Goal: Transaction & Acquisition: Purchase product/service

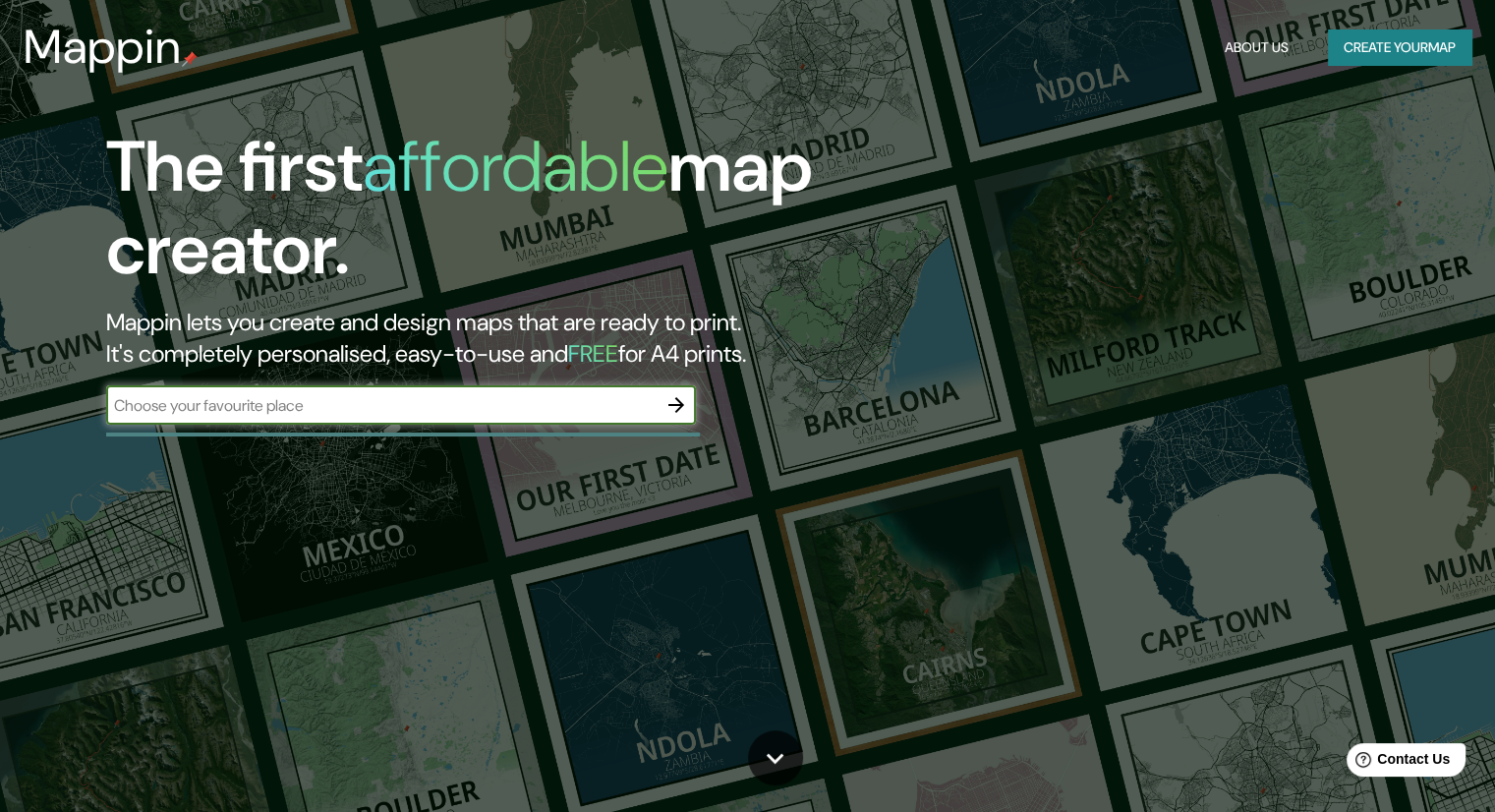
click at [383, 409] on input "text" at bounding box center [381, 405] width 551 height 23
click at [1403, 45] on button "Create your map" at bounding box center [1400, 48] width 144 height 37
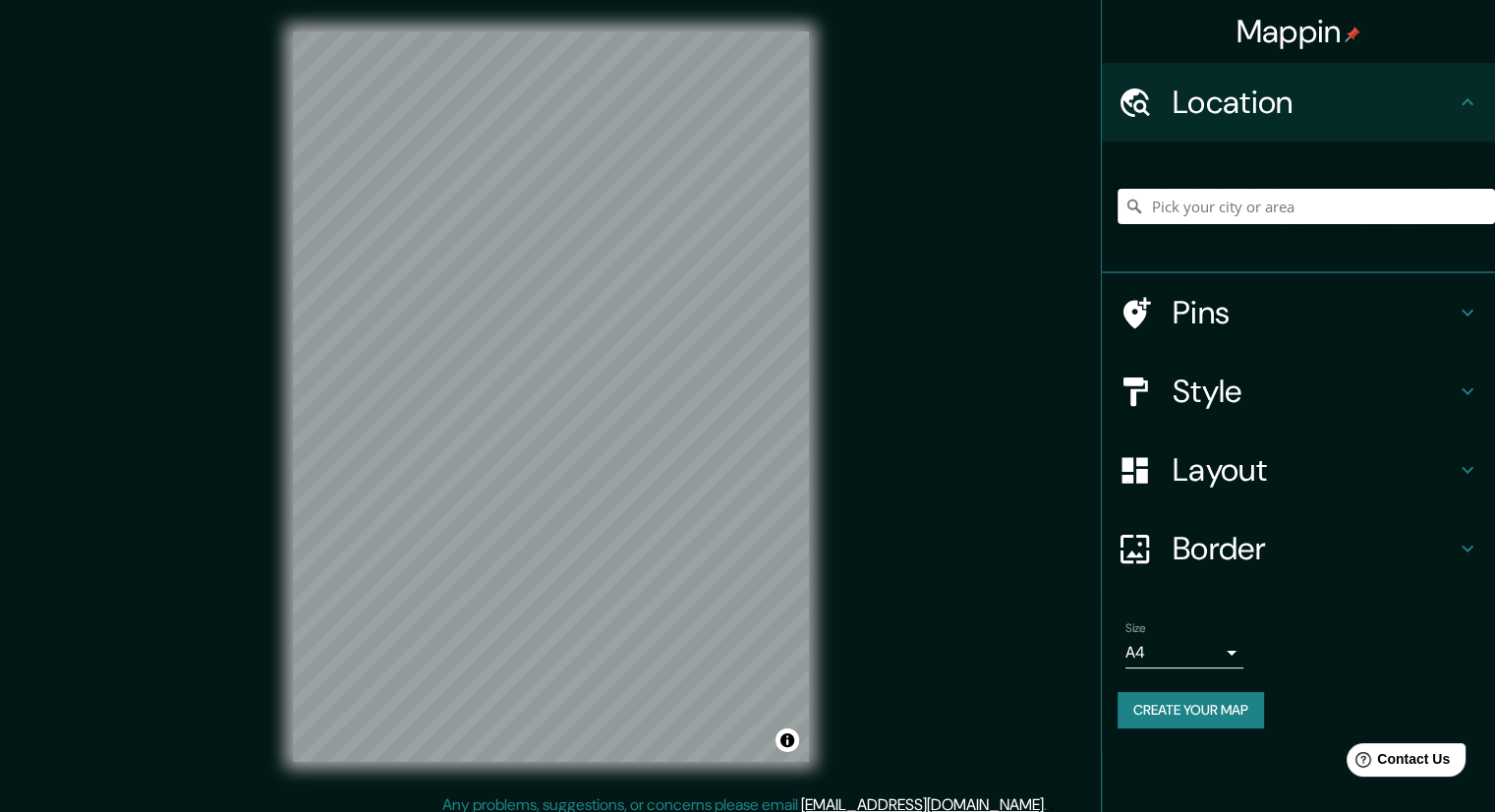
click at [1245, 215] on input "Pick your city or area" at bounding box center [1306, 207] width 377 height 36
click at [1258, 198] on input "Pick your city or area" at bounding box center [1306, 207] width 377 height 36
paste input "S3002 [GEOGRAPHIC_DATA][PERSON_NAME], [GEOGRAPHIC_DATA]"
type input "[GEOGRAPHIC_DATA], [GEOGRAPHIC_DATA], [GEOGRAPHIC_DATA]"
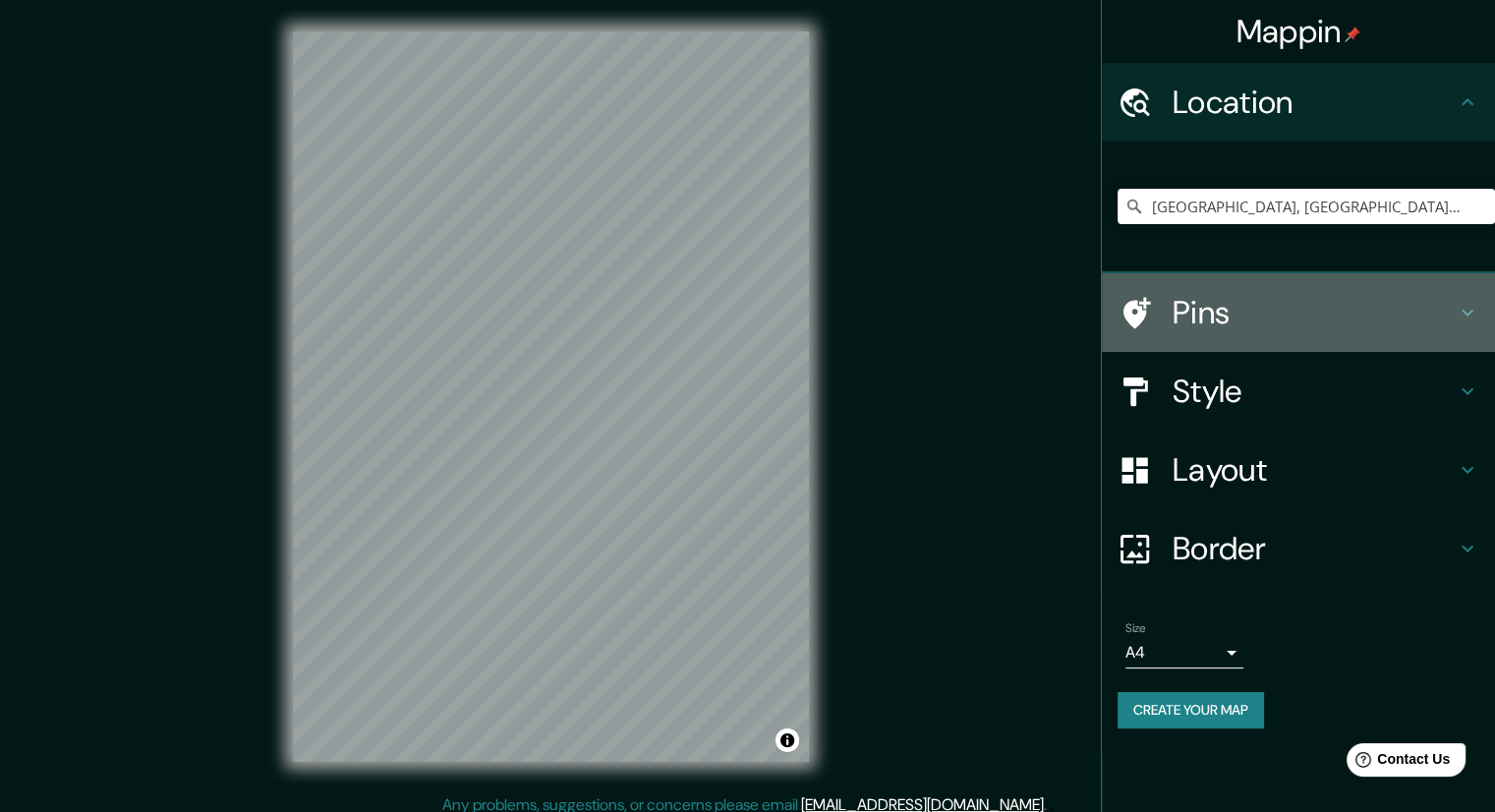
click at [1363, 302] on h4 "Pins" at bounding box center [1315, 313] width 283 height 40
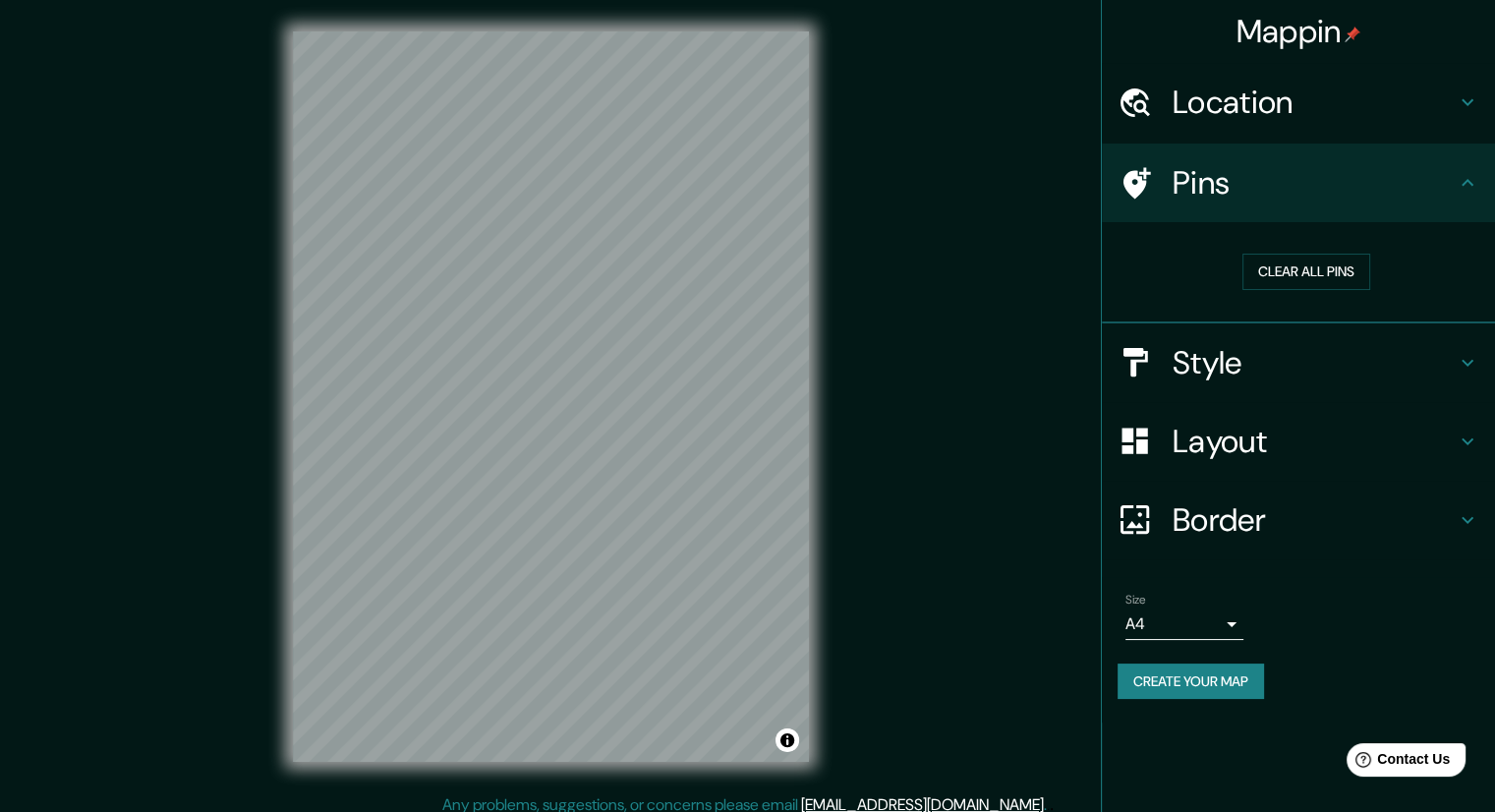
click at [1443, 192] on h4 "Pins" at bounding box center [1315, 183] width 283 height 40
click at [1437, 386] on div "Style" at bounding box center [1298, 362] width 393 height 78
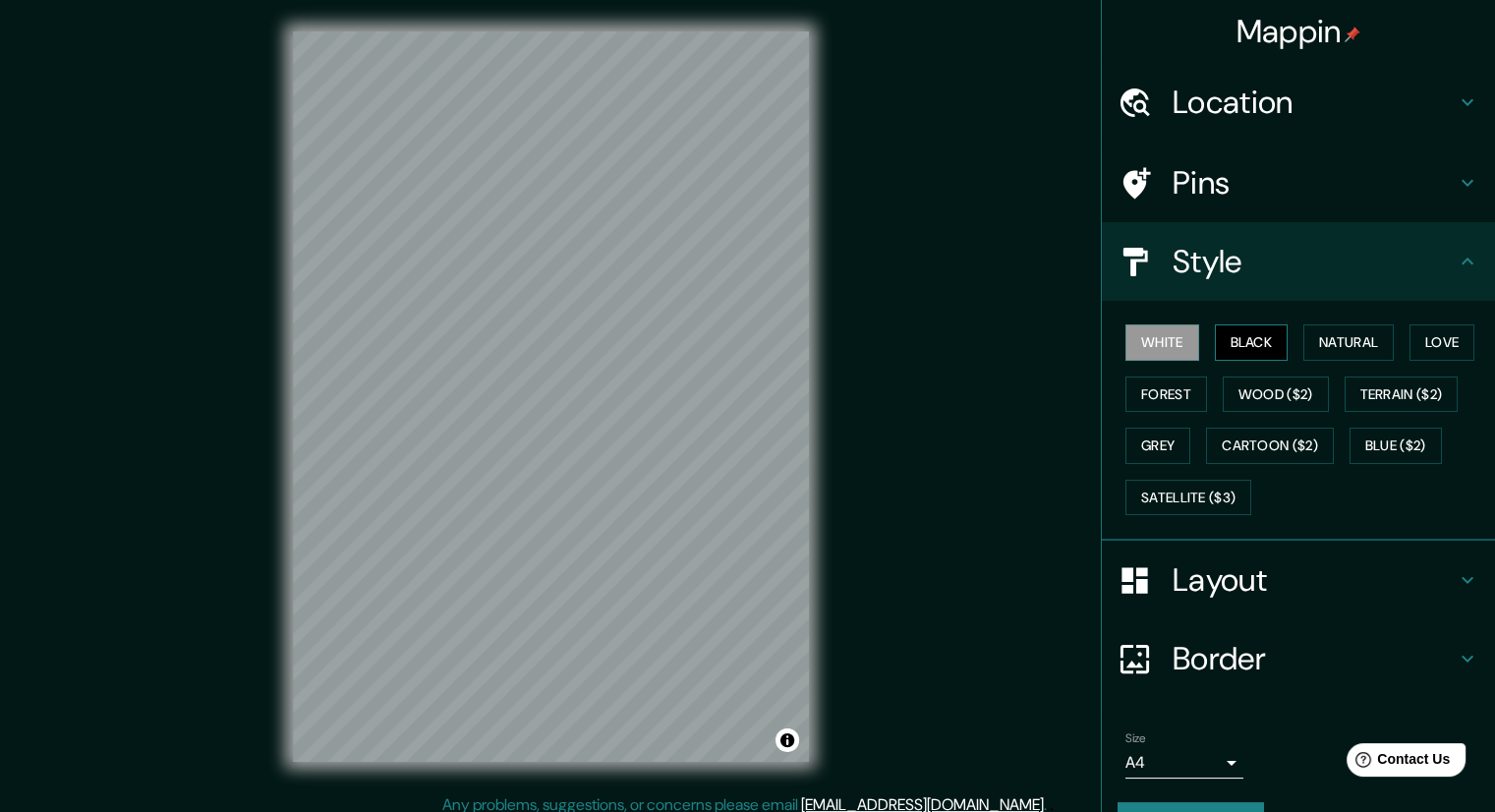
click at [1246, 350] on button "Black" at bounding box center [1252, 342] width 73 height 37
click at [1317, 340] on button "Natural" at bounding box center [1348, 342] width 90 height 37
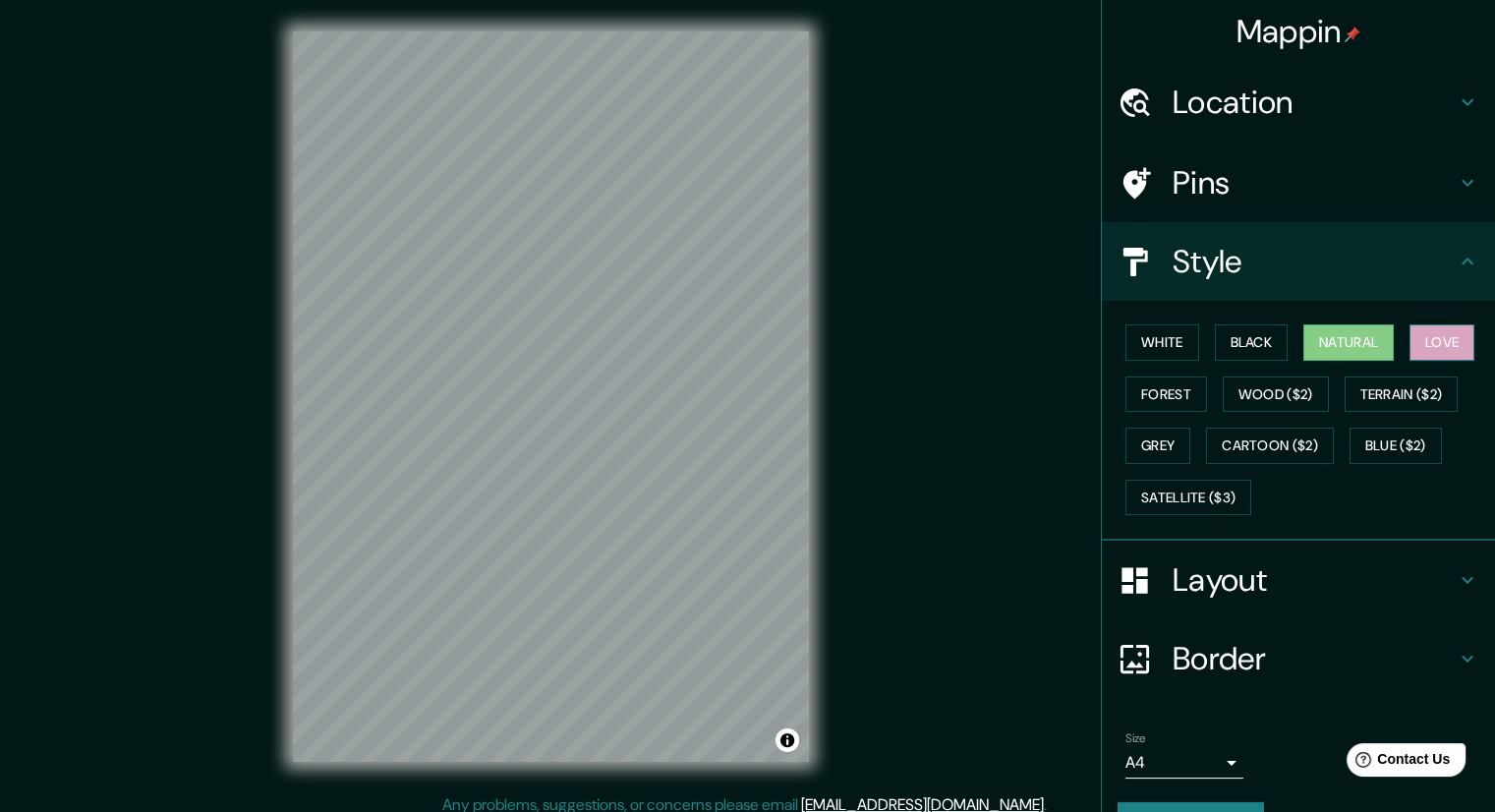
click at [1429, 349] on button "Love" at bounding box center [1442, 342] width 64 height 37
click at [1160, 344] on button "White" at bounding box center [1162, 342] width 73 height 37
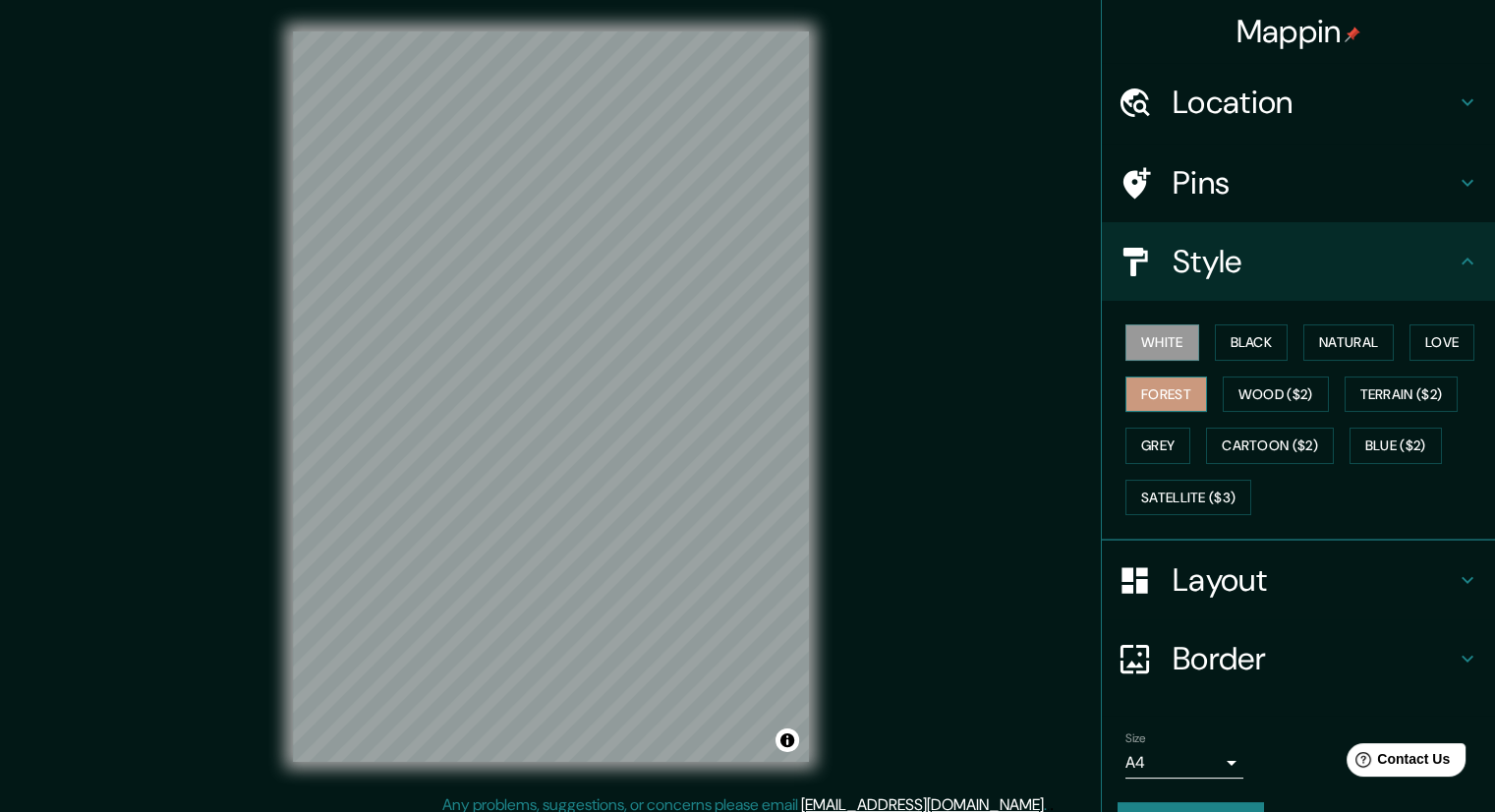
click at [1148, 392] on button "Forest" at bounding box center [1166, 394] width 81 height 37
click at [1150, 445] on button "Grey" at bounding box center [1157, 446] width 64 height 37
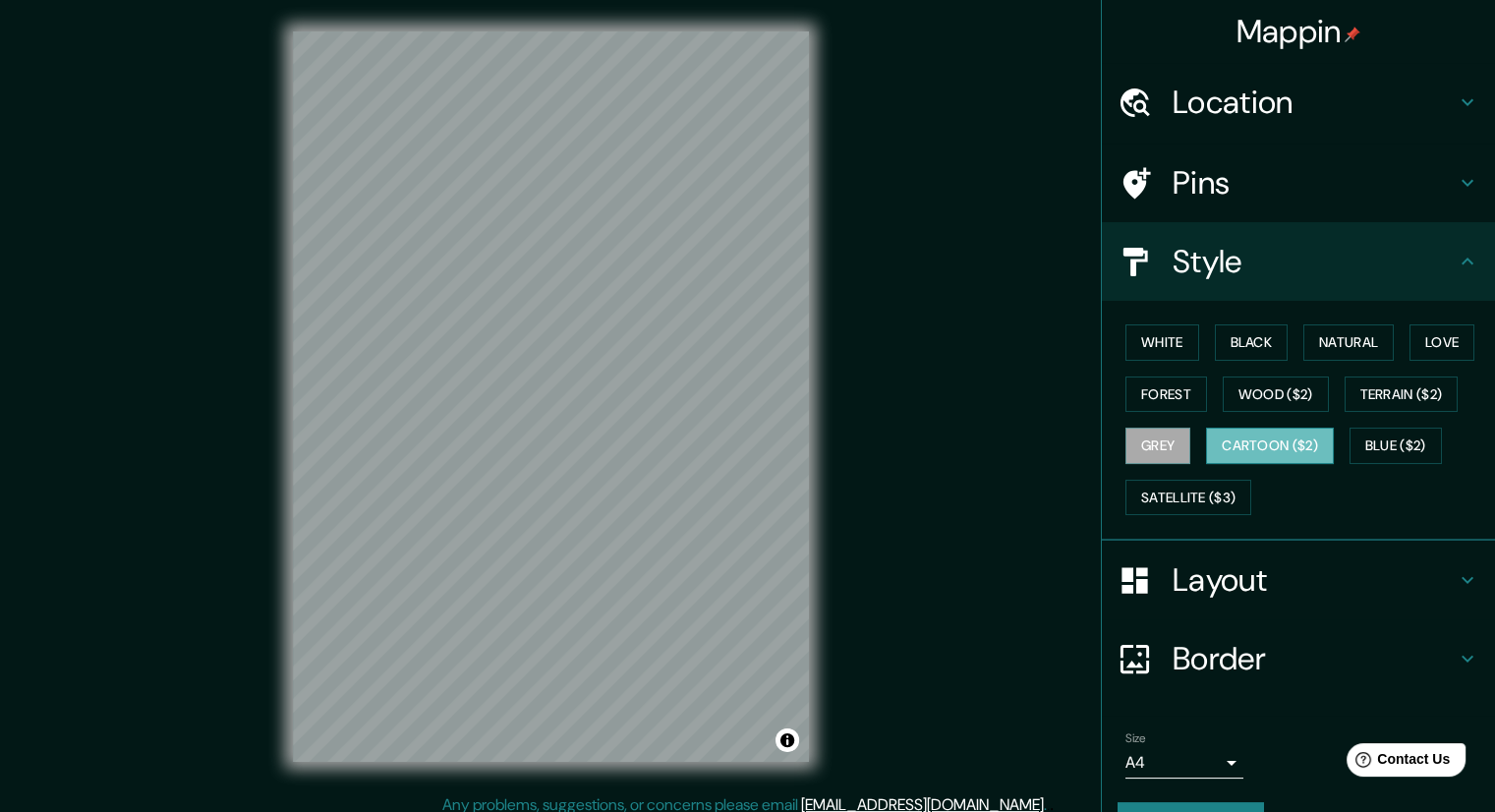
drag, startPoint x: 1246, startPoint y: 439, endPoint x: 1237, endPoint y: 433, distance: 10.8
click at [1242, 437] on button "Cartoon ($2)" at bounding box center [1270, 446] width 128 height 37
click at [1140, 337] on button "White" at bounding box center [1162, 342] width 73 height 37
